Goal: Information Seeking & Learning: Learn about a topic

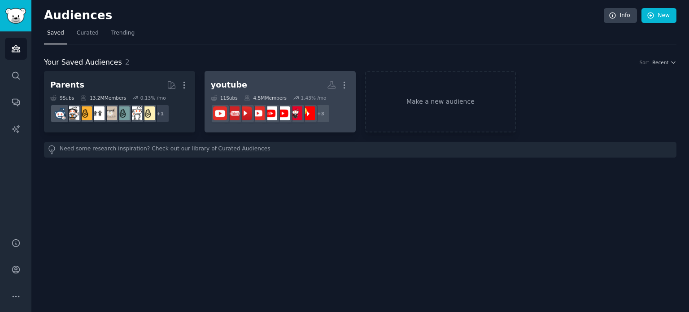
click at [273, 95] on div "4.5M Members" at bounding box center [265, 98] width 43 height 6
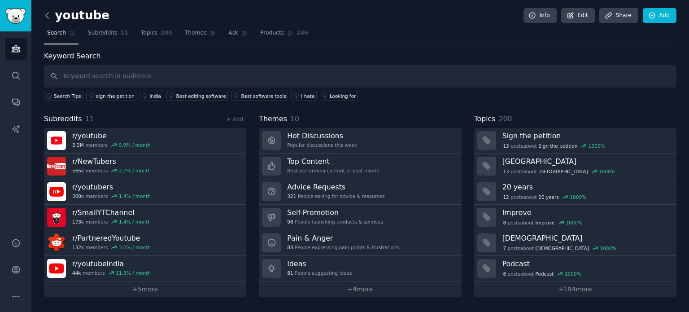
click at [48, 14] on icon at bounding box center [47, 15] width 9 height 9
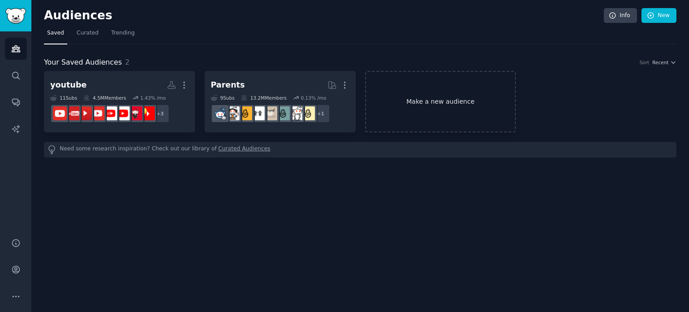
click at [451, 114] on link "Make a new audience" at bounding box center [440, 101] width 151 height 61
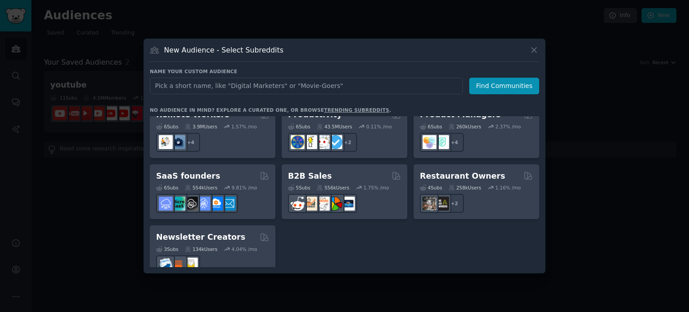
scroll to position [700, 0]
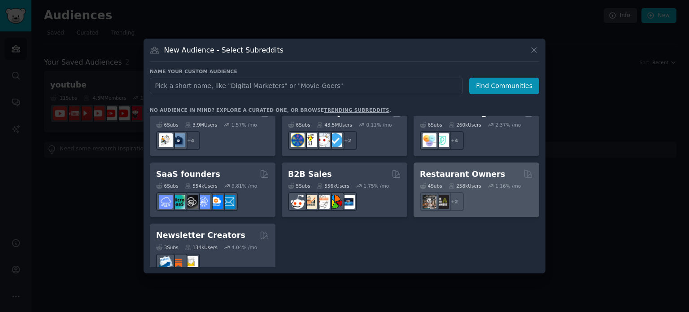
click at [474, 169] on h2 "Restaurant Owners" at bounding box center [462, 174] width 85 height 11
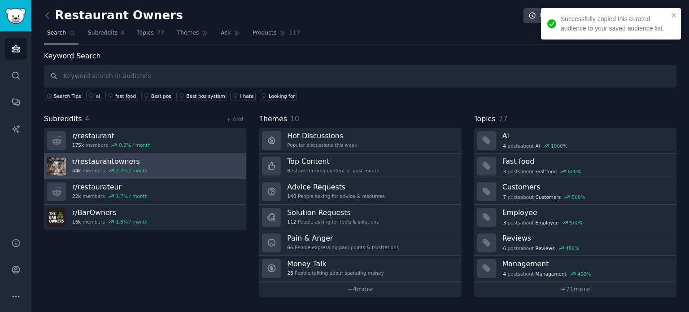
click at [176, 158] on link "r/ restaurantowners 44k members 2.7 % / month" at bounding box center [145, 166] width 202 height 26
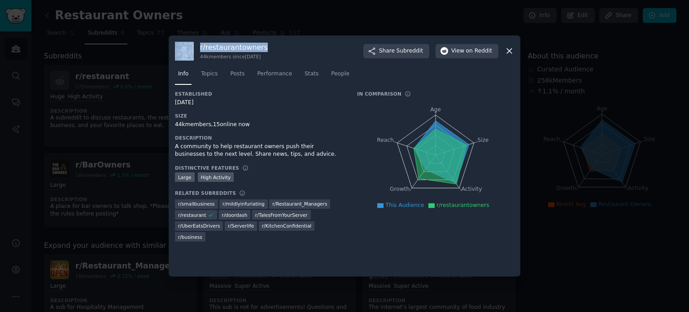
drag, startPoint x: 261, startPoint y: 47, endPoint x: 195, endPoint y: 48, distance: 65.9
click at [195, 48] on div "r/ restaurantowners 44k members since [DATE] Share Subreddit View on Reddit" at bounding box center [344, 51] width 339 height 19
copy div "r/ restaurantowners"
click at [510, 55] on icon at bounding box center [509, 50] width 9 height 9
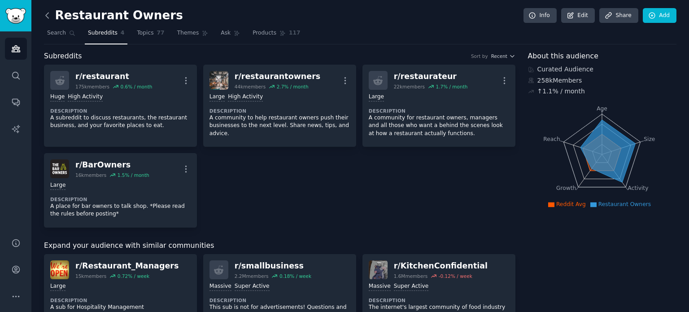
click at [50, 12] on icon at bounding box center [47, 15] width 9 height 9
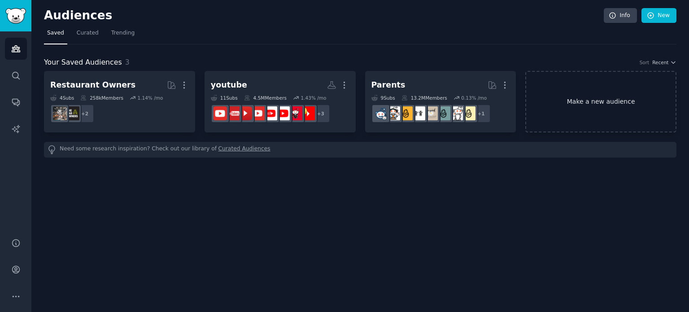
click at [620, 114] on link "Make a new audience" at bounding box center [600, 101] width 151 height 61
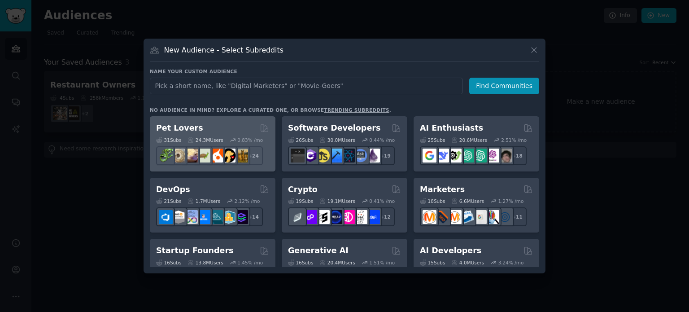
click at [217, 127] on div "Pet Lovers" at bounding box center [212, 127] width 113 height 11
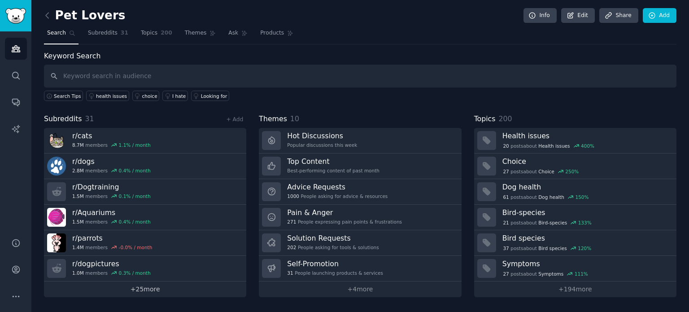
click at [133, 289] on link "+ 25 more" at bounding box center [145, 289] width 202 height 16
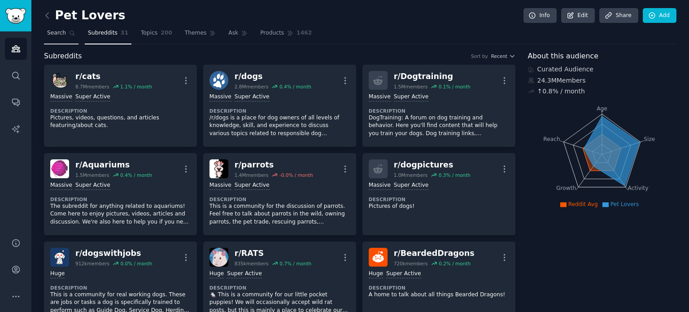
click at [59, 35] on span "Search" at bounding box center [56, 33] width 19 height 8
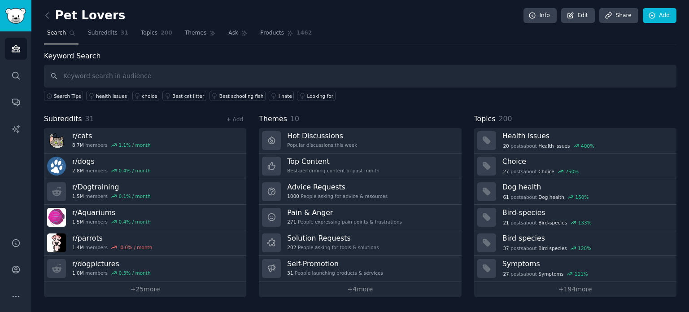
click at [118, 77] on input "text" at bounding box center [360, 76] width 632 height 23
click at [106, 34] on span "Subreddits" at bounding box center [103, 33] width 30 height 8
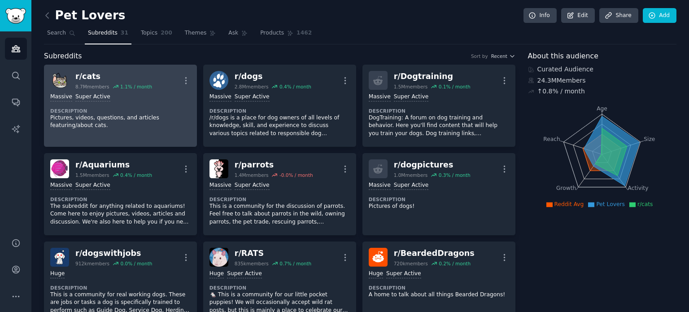
click at [154, 96] on div "Massive Super Active" at bounding box center [120, 97] width 140 height 9
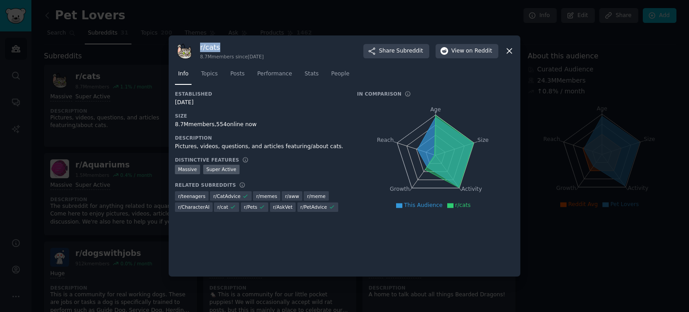
drag, startPoint x: 199, startPoint y: 44, endPoint x: 219, endPoint y: 44, distance: 20.2
click at [219, 44] on div "r/ cats 8.7M members since [DATE] Share Subreddit View on Reddit" at bounding box center [344, 51] width 339 height 19
copy h3 "r/ cats"
click at [165, 77] on div at bounding box center [344, 156] width 689 height 312
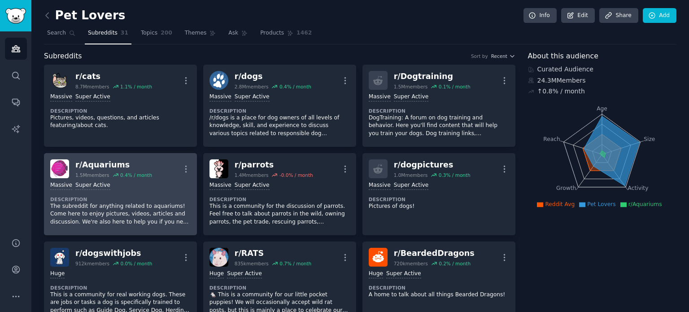
click at [108, 163] on div "r/ Aquariums" at bounding box center [113, 164] width 77 height 11
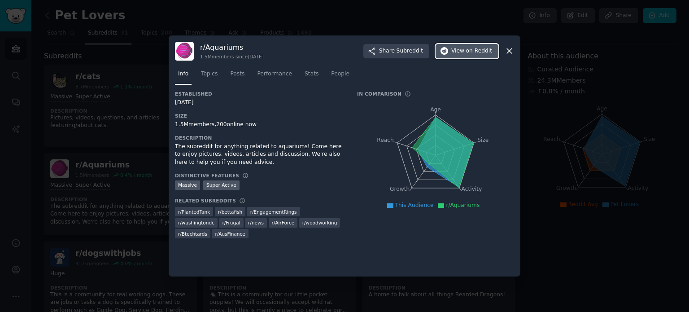
click at [470, 50] on span "on Reddit" at bounding box center [479, 51] width 26 height 8
click at [81, 16] on div at bounding box center [344, 156] width 689 height 312
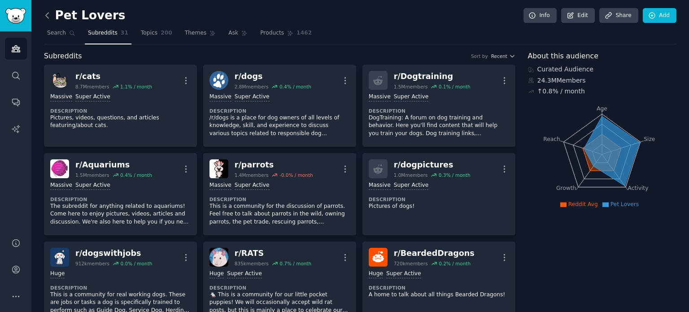
click at [44, 14] on icon at bounding box center [47, 15] width 9 height 9
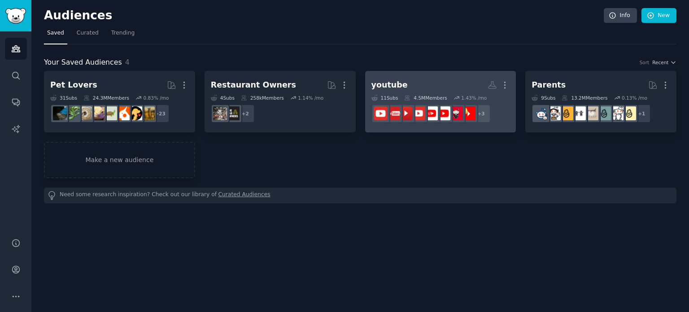
click at [425, 92] on h2 "youtube More" at bounding box center [440, 85] width 139 height 16
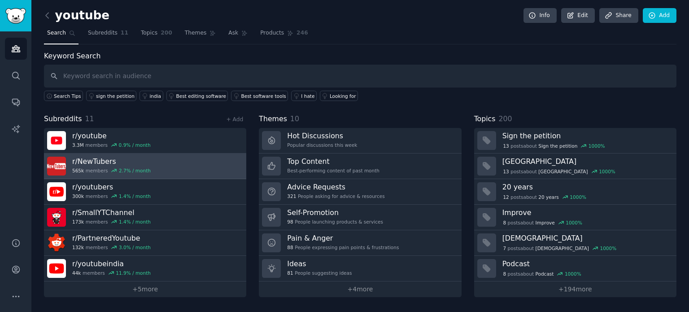
click at [165, 167] on link "r/ NewTubers 565k members 2.7 % / month" at bounding box center [145, 166] width 202 height 26
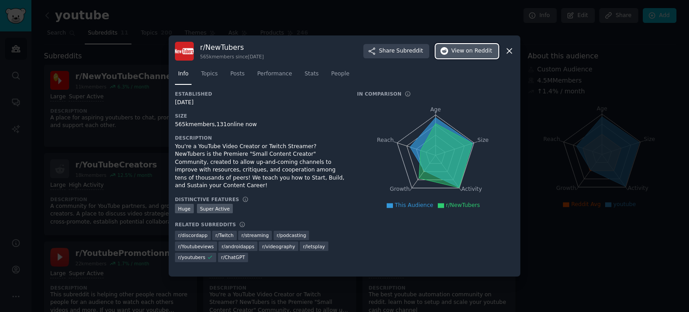
click at [455, 50] on span "View on Reddit" at bounding box center [471, 51] width 41 height 8
